Goal: Task Accomplishment & Management: Manage account settings

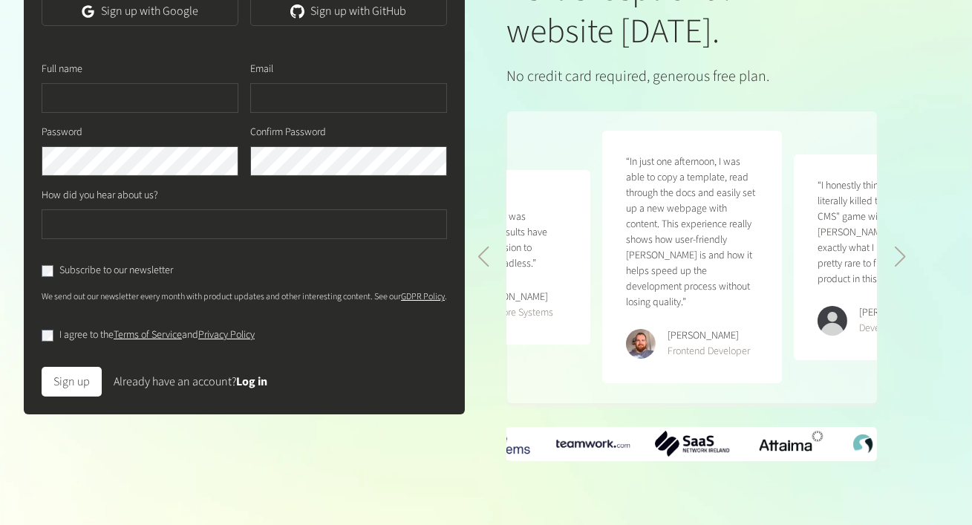
scroll to position [215, 0]
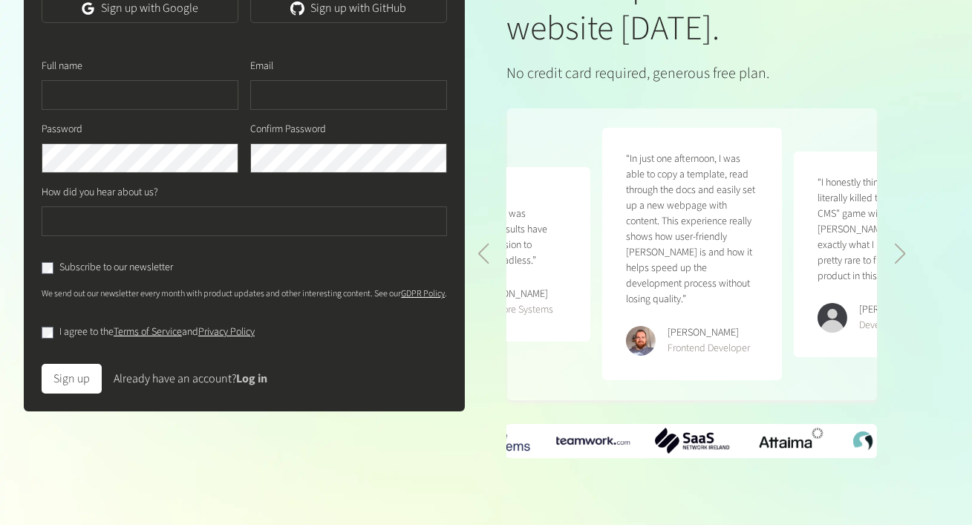
click at [251, 379] on link "Log in" at bounding box center [251, 378] width 31 height 16
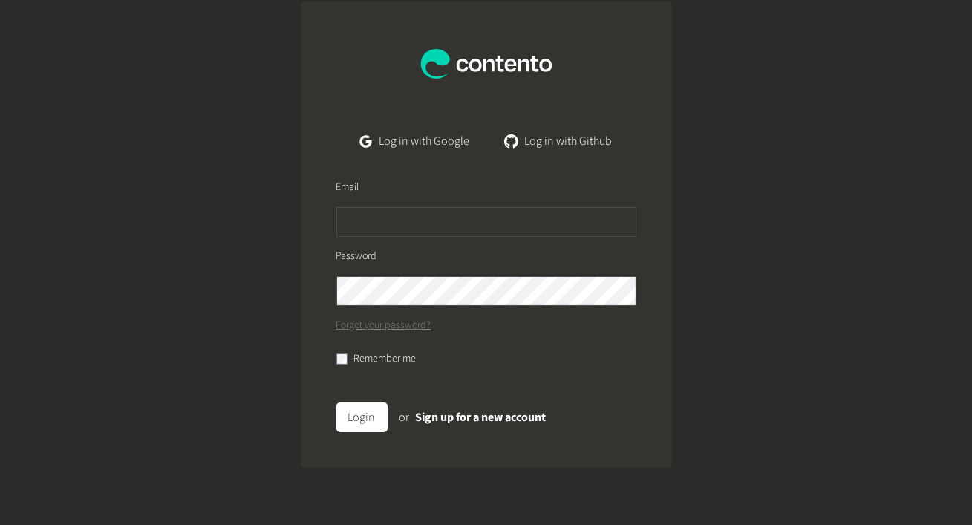
scroll to position [59, 0]
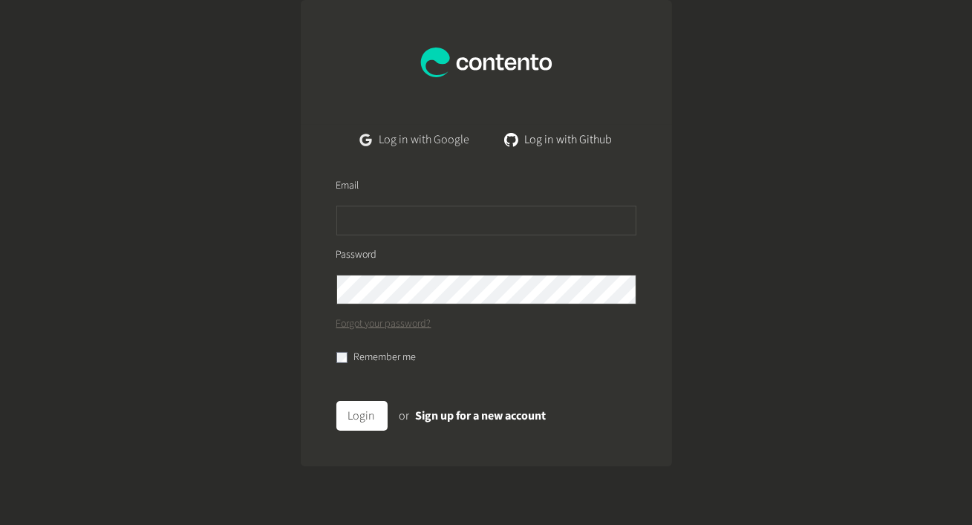
click at [399, 141] on link "Log in with Google" at bounding box center [414, 140] width 133 height 30
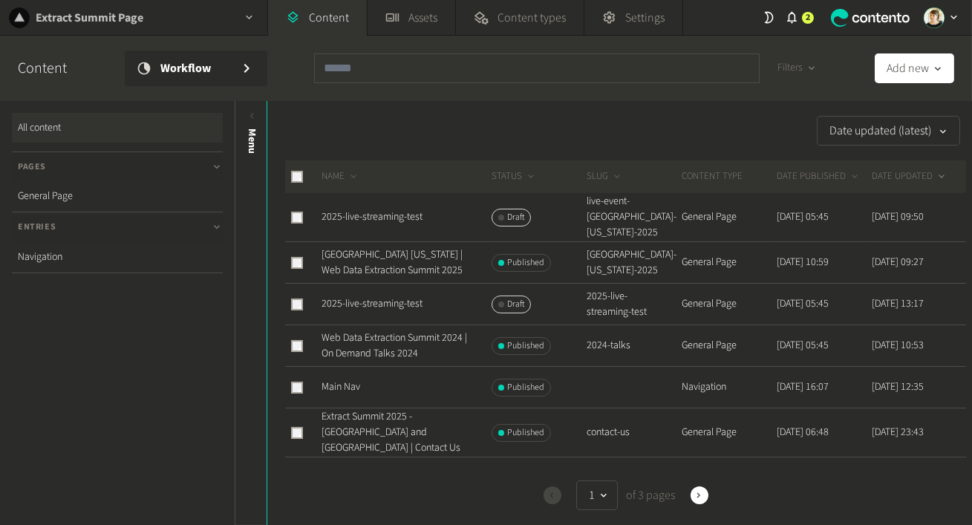
click at [120, 16] on h2 "Extract Summit Page" at bounding box center [90, 18] width 108 height 18
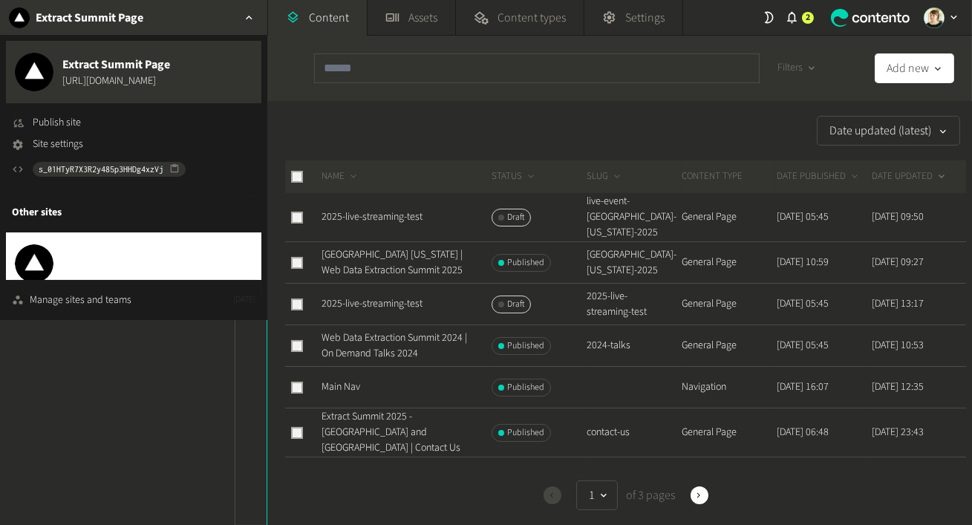
click at [131, 272] on span "[URL][DOMAIN_NAME]" at bounding box center [109, 272] width 94 height 16
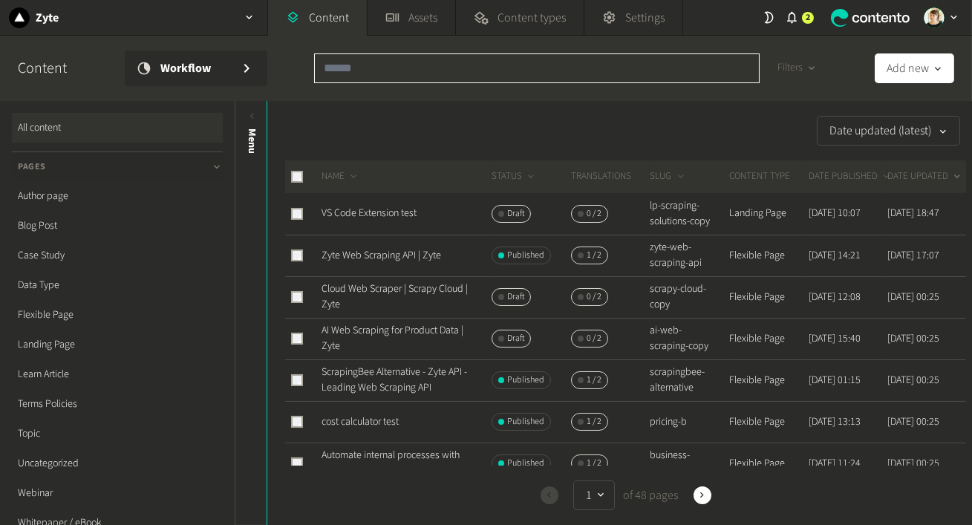
click at [347, 76] on input "text" at bounding box center [536, 68] width 445 height 30
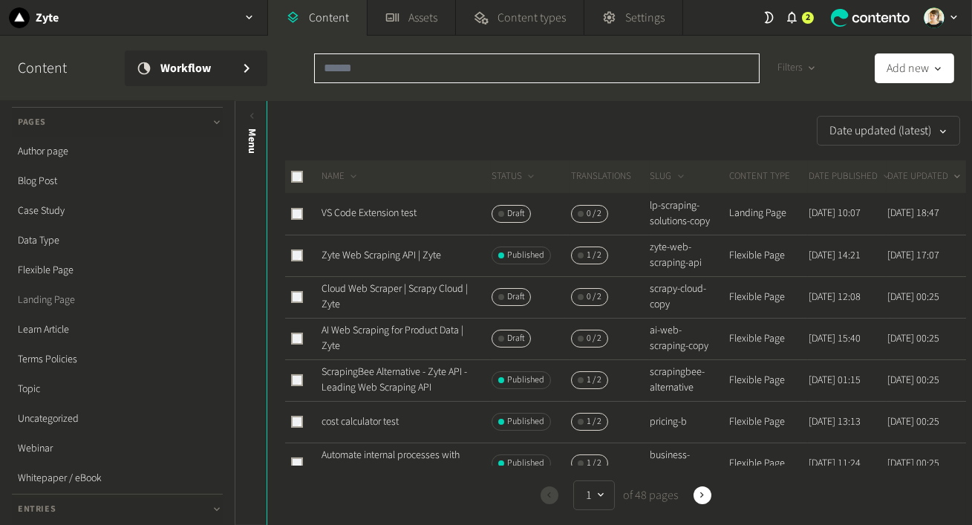
scroll to position [47, 0]
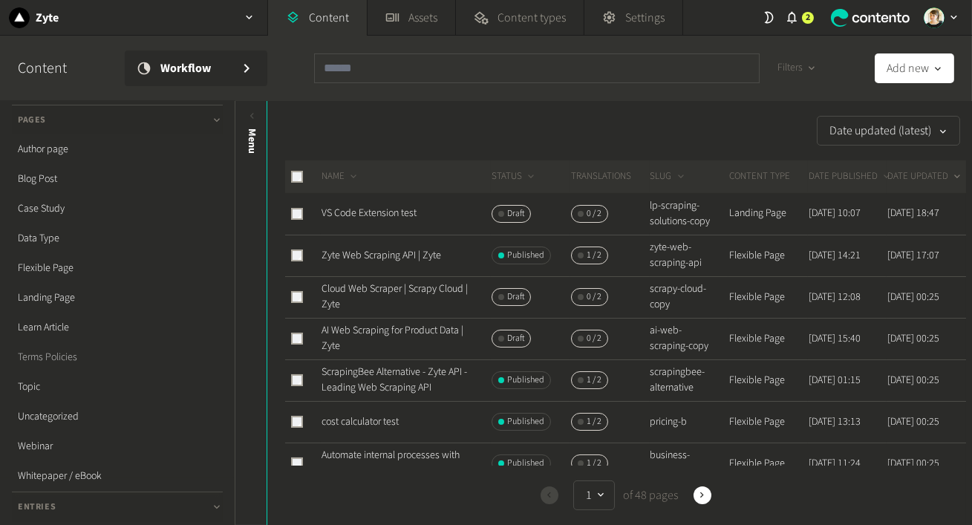
click at [71, 355] on link "Terms Policies" at bounding box center [117, 357] width 211 height 30
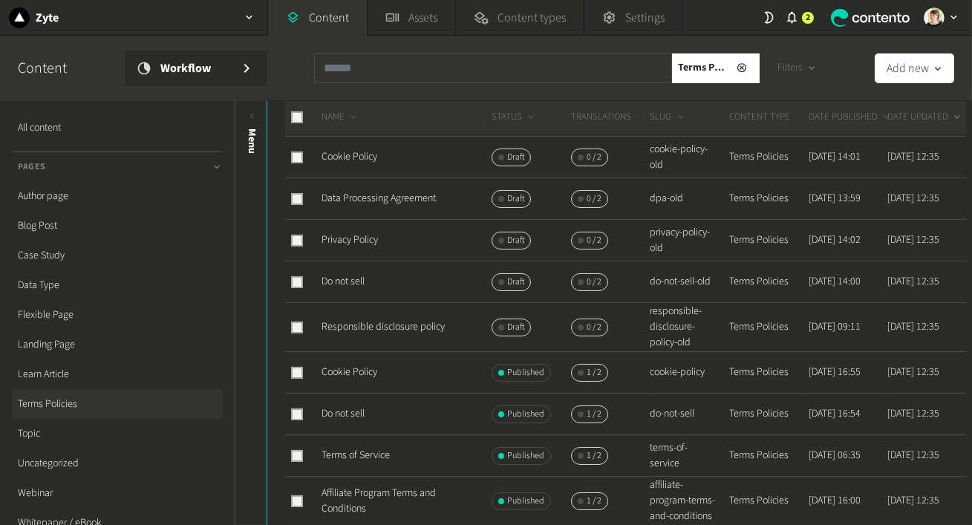
scroll to position [310, 0]
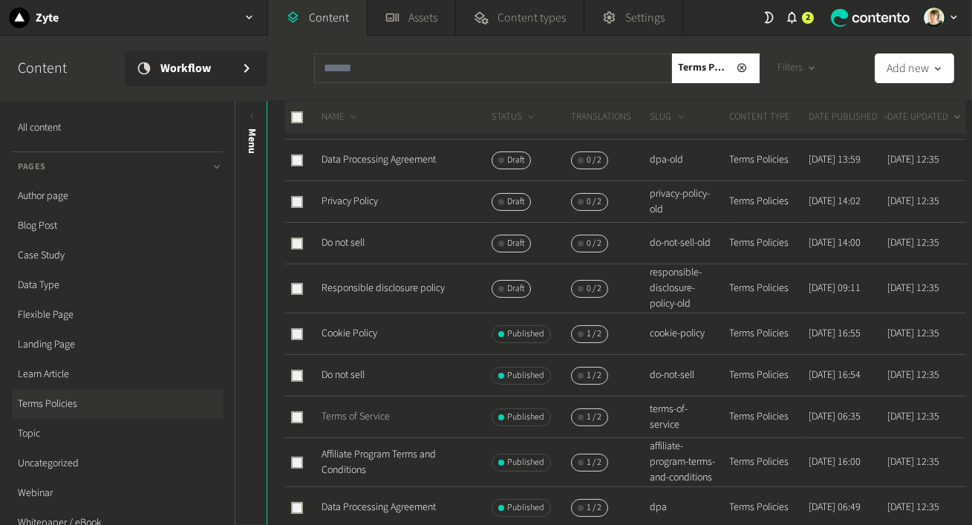
click at [347, 422] on link "Terms of Service" at bounding box center [355, 416] width 68 height 15
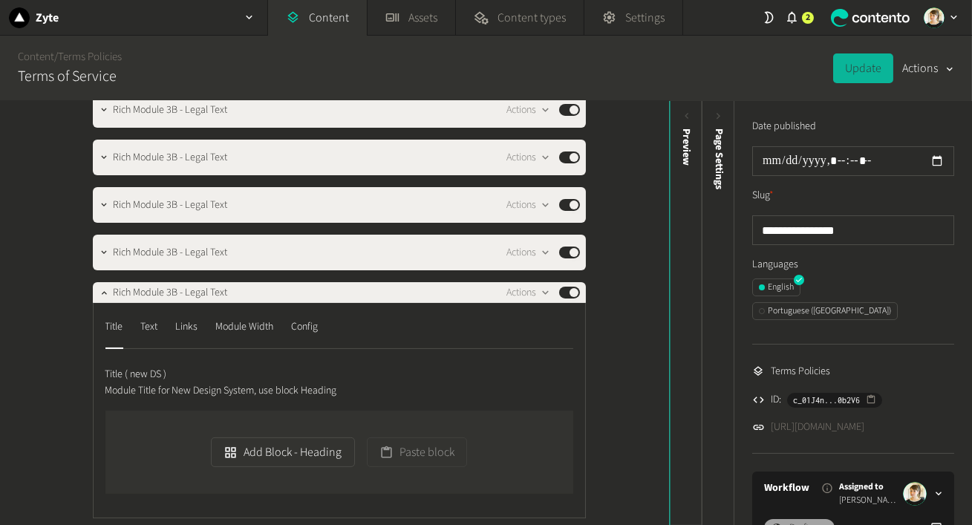
scroll to position [833, 0]
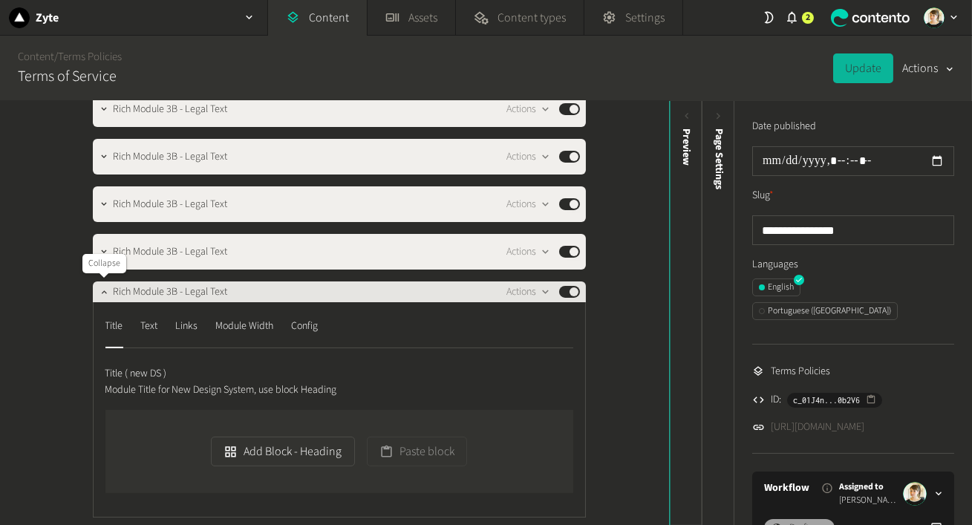
click at [99, 293] on icon "button" at bounding box center [104, 292] width 10 height 10
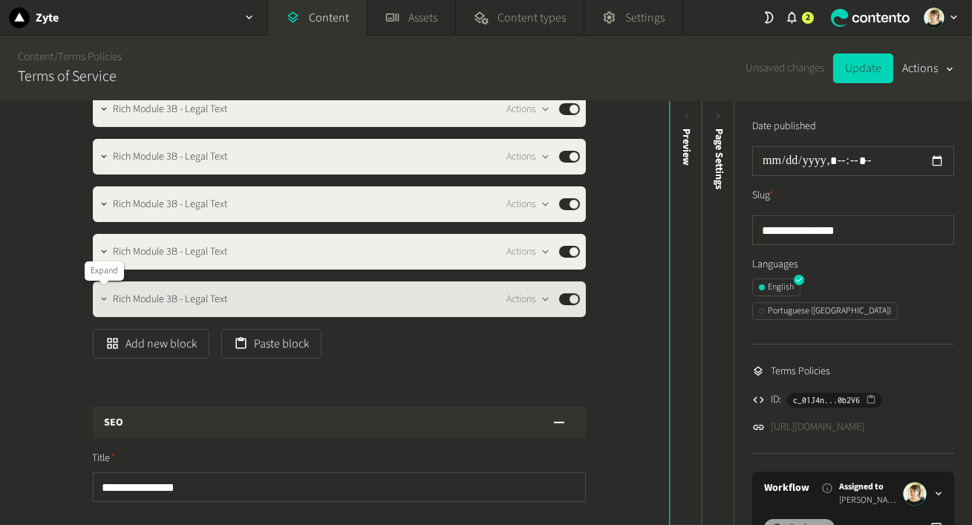
click at [103, 295] on icon "button" at bounding box center [104, 299] width 10 height 10
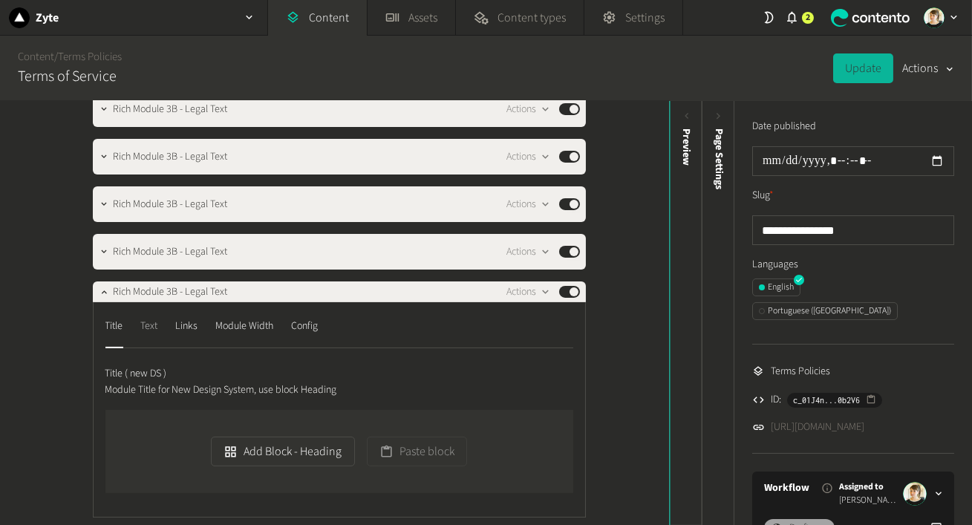
click at [142, 327] on div "Text" at bounding box center [149, 326] width 17 height 24
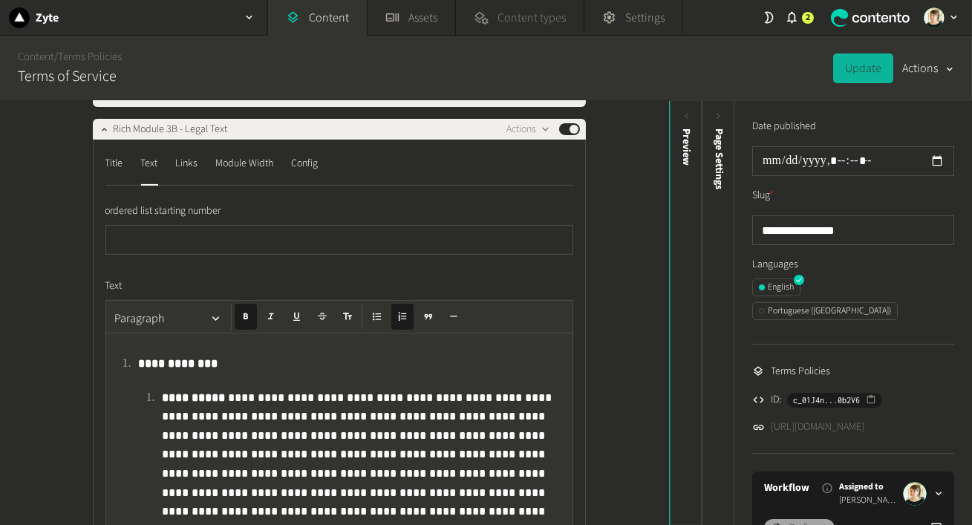
scroll to position [1223, 0]
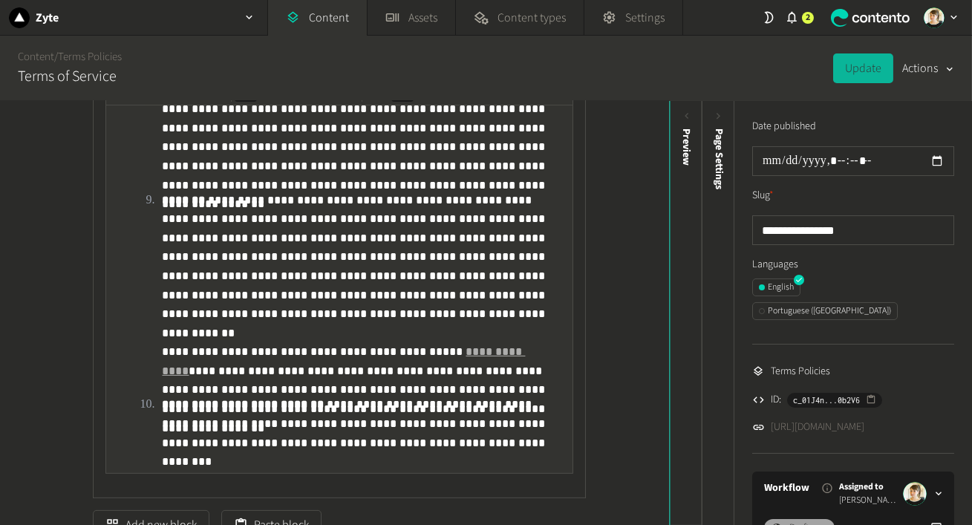
click at [492, 356] on p "**********" at bounding box center [363, 286] width 401 height 190
click at [404, 278] on p "**********" at bounding box center [363, 286] width 401 height 190
drag, startPoint x: 383, startPoint y: 289, endPoint x: 276, endPoint y: 307, distance: 108.4
click at [276, 307] on p "**********" at bounding box center [363, 286] width 401 height 190
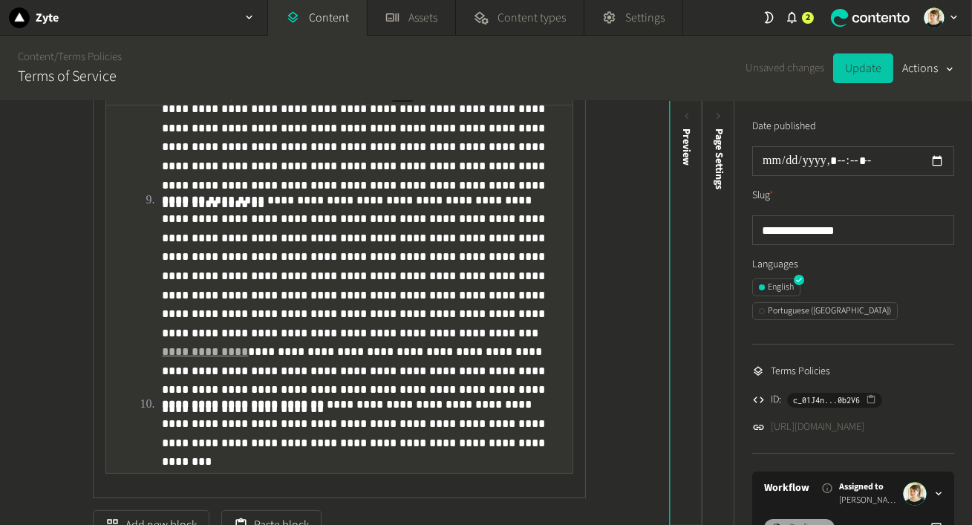
click at [861, 72] on button "Update" at bounding box center [863, 68] width 60 height 30
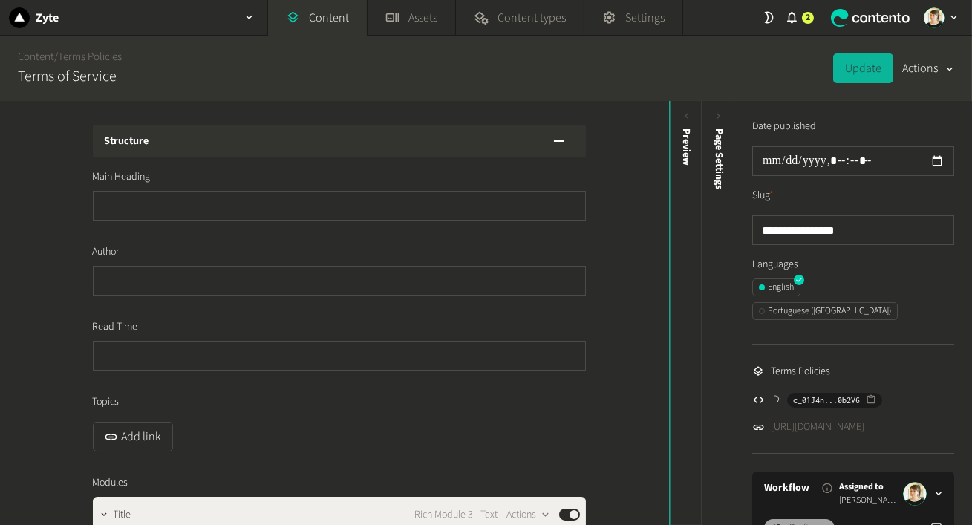
scroll to position [1095, 0]
